Goal: Task Accomplishment & Management: Manage account settings

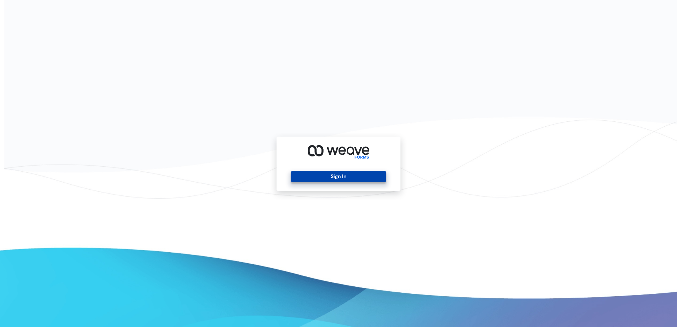
click at [359, 177] on button "Sign In" at bounding box center [338, 176] width 95 height 11
